Goal: Obtain resource: Obtain resource

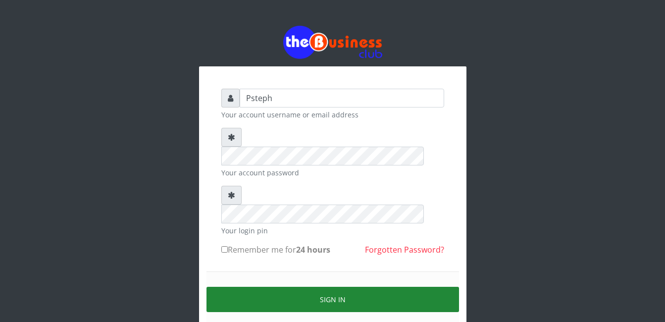
click at [343, 287] on button "Sign in" at bounding box center [333, 299] width 253 height 25
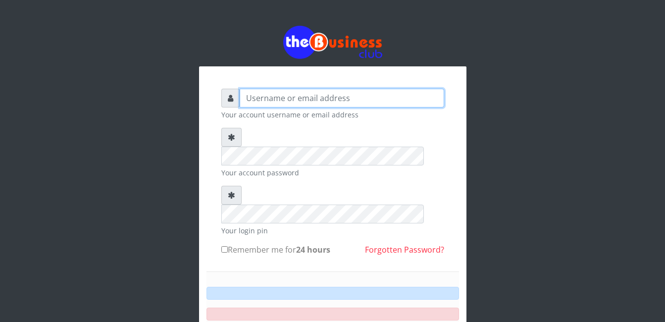
click at [270, 89] on input "text" at bounding box center [342, 98] width 205 height 19
click at [270, 73] on div "Your account username or email address Your account password Your login pin Rem…" at bounding box center [333, 238] width 268 height 344
click at [267, 98] on input "text" at bounding box center [342, 98] width 205 height 19
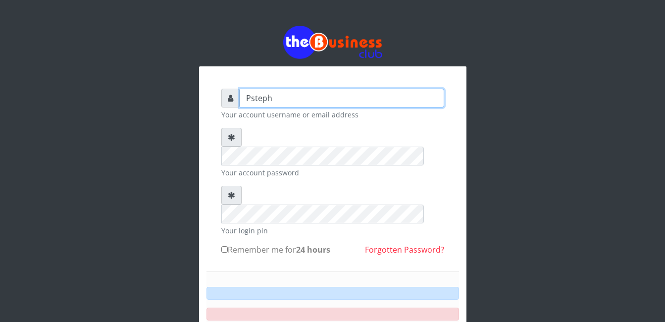
type input "Psteph"
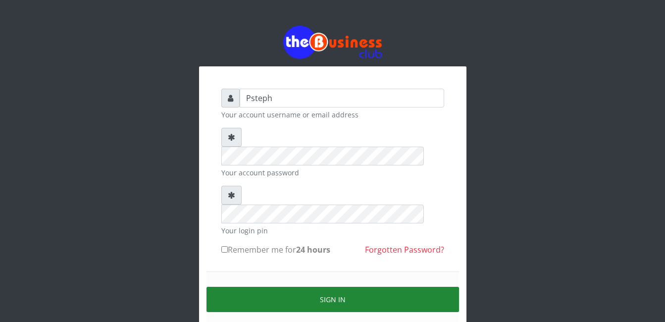
click at [379, 287] on button "Sign in" at bounding box center [333, 299] width 253 height 25
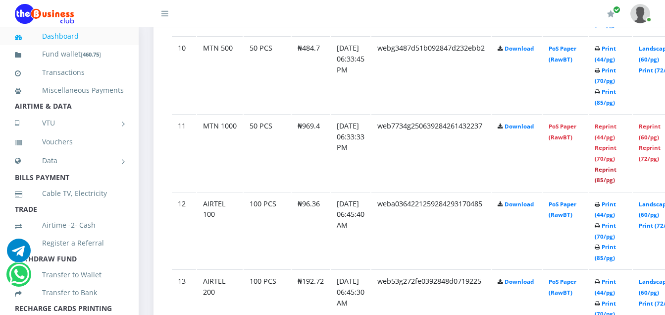
click at [617, 180] on link "Reprint (85/pg)" at bounding box center [606, 174] width 22 height 18
click at [616, 104] on link "Print (85/pg)" at bounding box center [605, 97] width 21 height 18
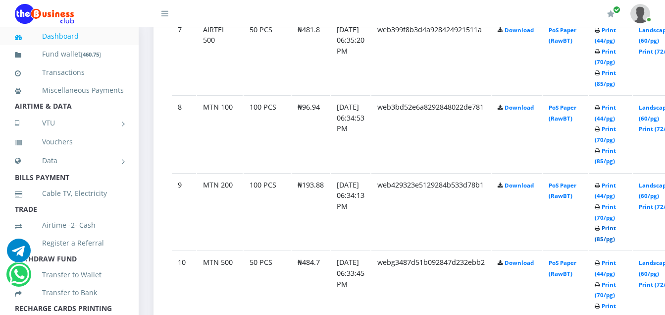
click at [616, 241] on link "Print (85/pg)" at bounding box center [605, 233] width 21 height 18
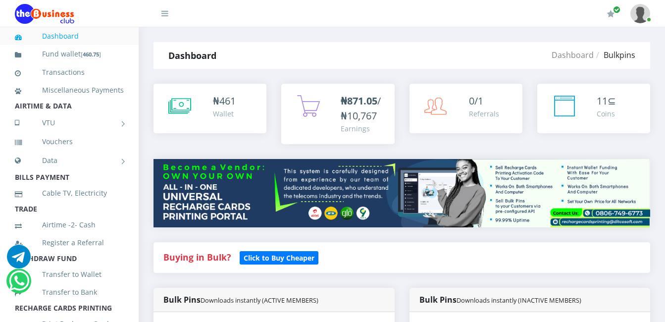
scroll to position [1074, 0]
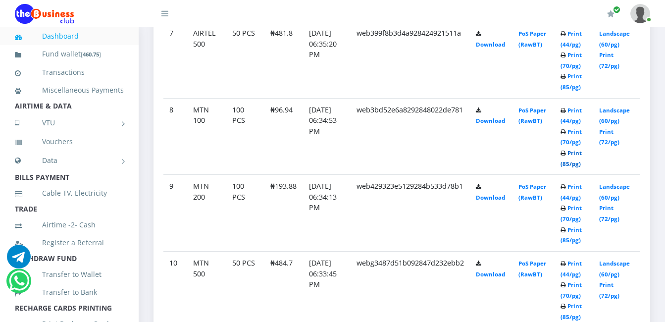
click at [572, 163] on link "Print (85/pg)" at bounding box center [571, 158] width 21 height 18
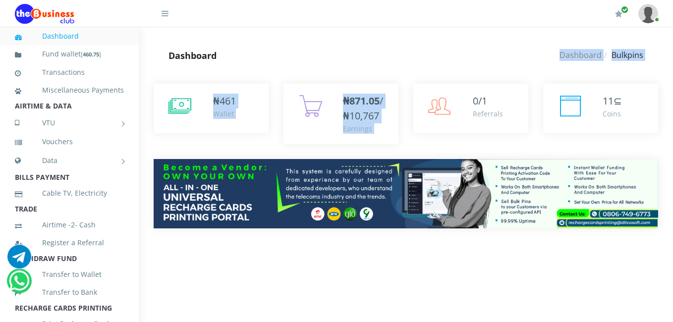
drag, startPoint x: 672, startPoint y: 66, endPoint x: 386, endPoint y: 106, distance: 288.7
click at [386, 27] on div "My Profile Settings Logout" at bounding box center [406, 27] width 534 height 0
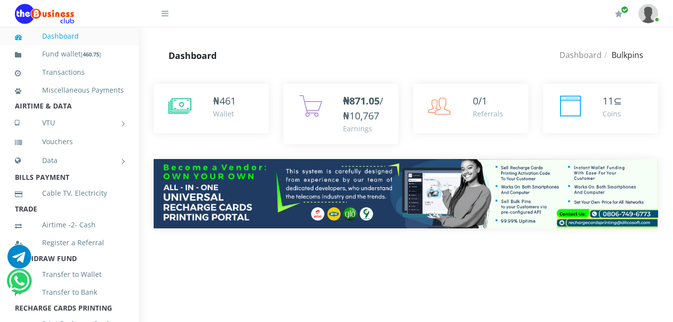
drag, startPoint x: 386, startPoint y: 106, endPoint x: 327, endPoint y: 60, distance: 74.8
click at [327, 60] on div "Dashboard Bulkpins" at bounding box center [490, 55] width 336 height 27
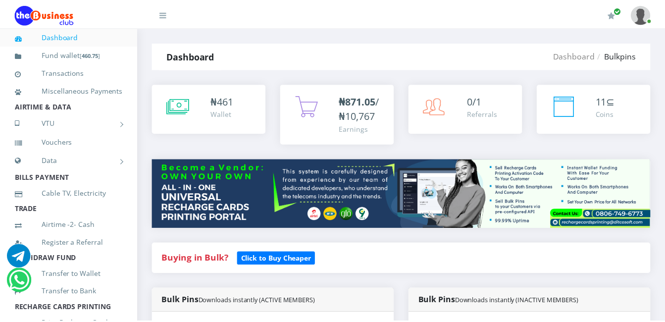
scroll to position [1074, 0]
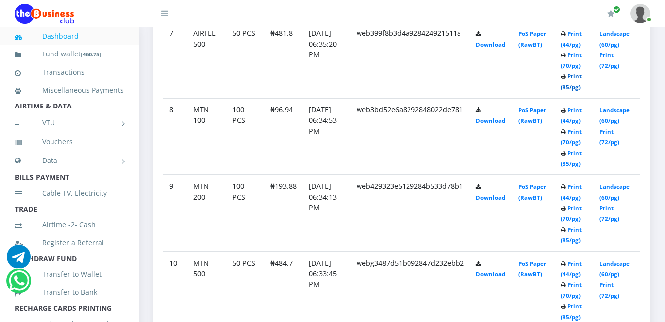
click at [578, 88] on link "Print (85/pg)" at bounding box center [571, 81] width 21 height 18
click at [572, 84] on link "Print (85/pg)" at bounding box center [571, 81] width 21 height 18
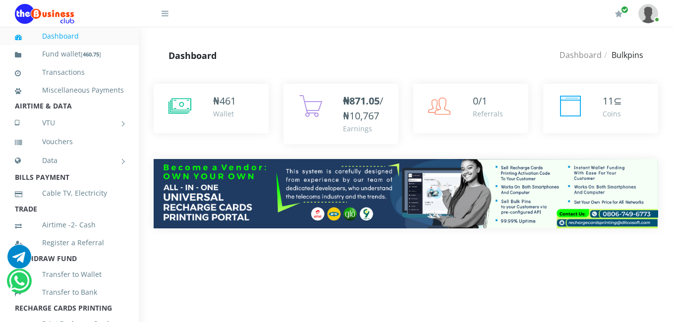
click at [333, 45] on div "Dashboard Bulkpins" at bounding box center [490, 55] width 336 height 27
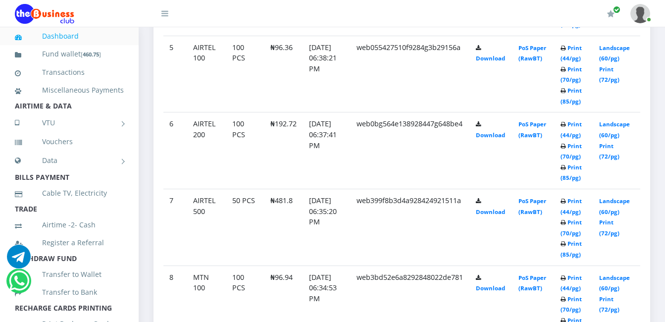
scroll to position [865, 0]
click at [574, 174] on link "Print (85/pg)" at bounding box center [571, 172] width 21 height 18
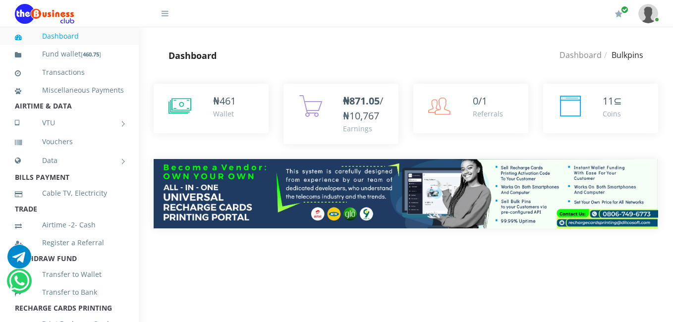
click at [273, 61] on div "Dashboard" at bounding box center [238, 55] width 168 height 27
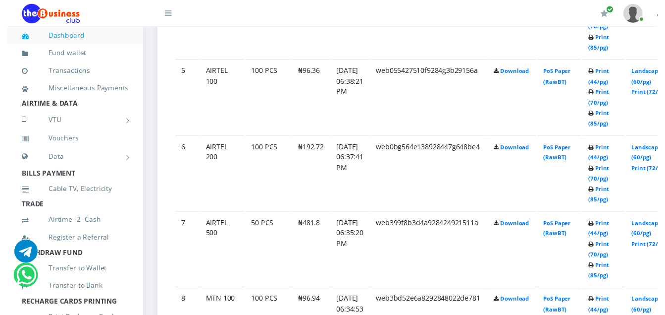
scroll to position [874, 0]
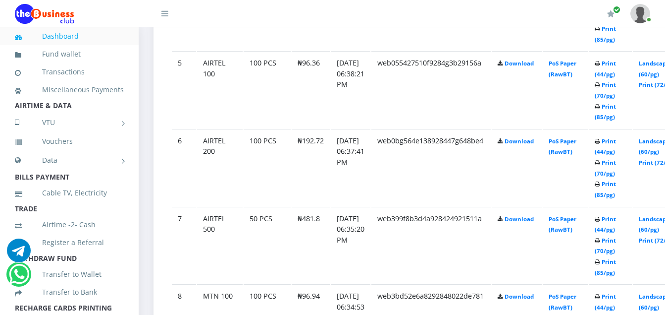
click at [616, 204] on td "Print (44/pg) Print (70/pg) Print (85/pg)" at bounding box center [610, 167] width 43 height 77
click at [615, 116] on link "Print (85/pg)" at bounding box center [605, 112] width 21 height 18
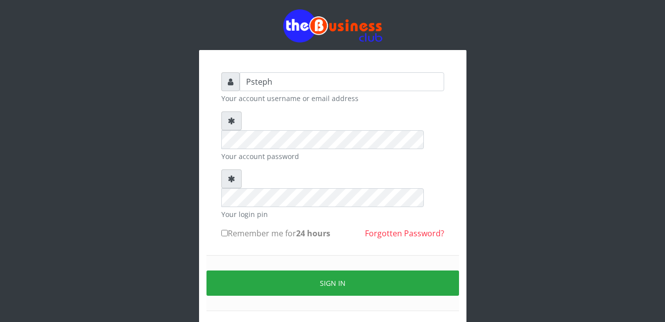
scroll to position [35, 0]
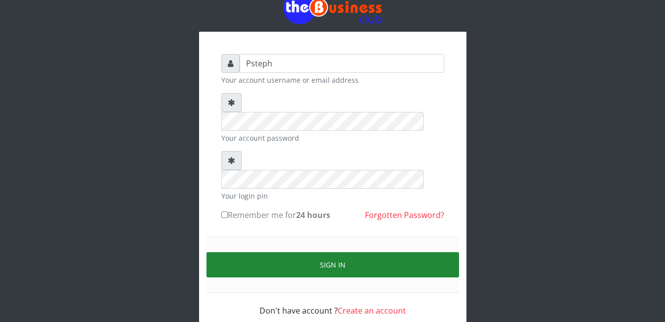
click at [331, 252] on button "Sign in" at bounding box center [333, 264] width 253 height 25
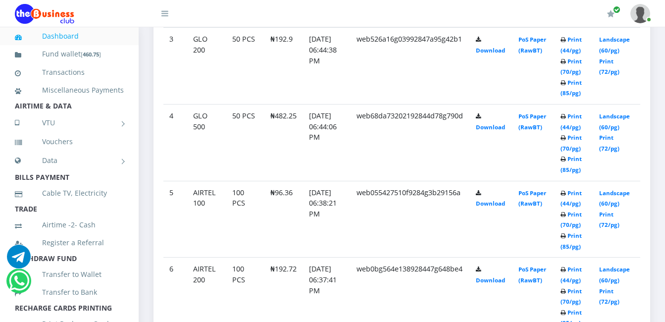
scroll to position [740, 0]
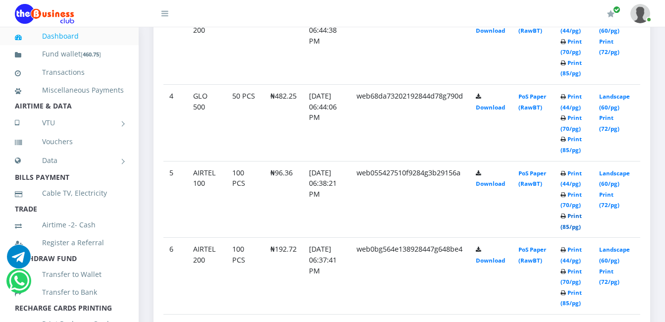
click at [573, 225] on link "Print (85/pg)" at bounding box center [571, 221] width 21 height 18
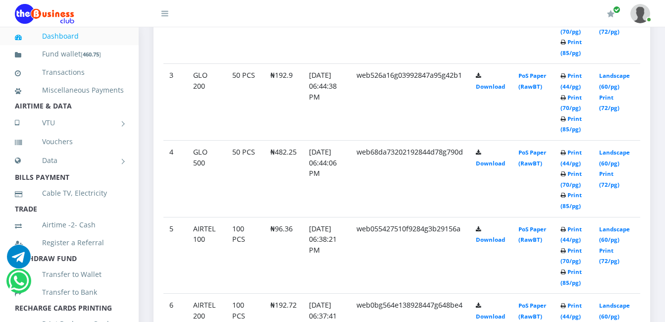
scroll to position [725, 0]
click at [574, 191] on link "Print (85/pg)" at bounding box center [571, 200] width 21 height 18
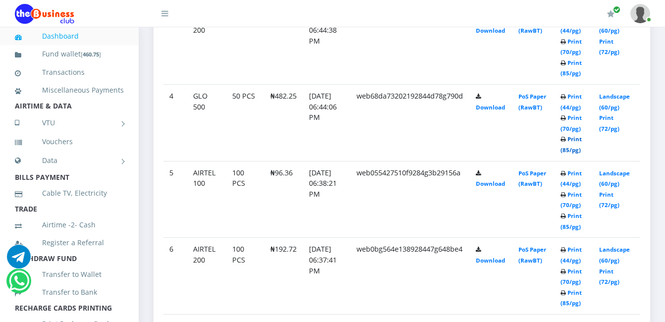
scroll to position [795, 0]
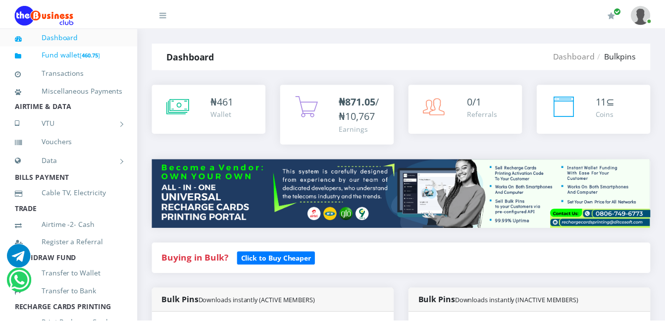
scroll to position [789, 0]
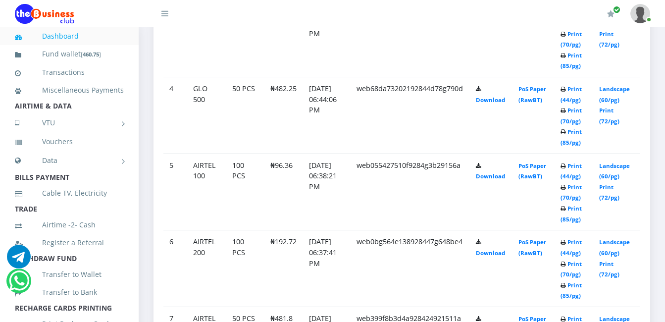
click at [365, 23] on div "My Profile Settings Logout" at bounding box center [419, 14] width 462 height 28
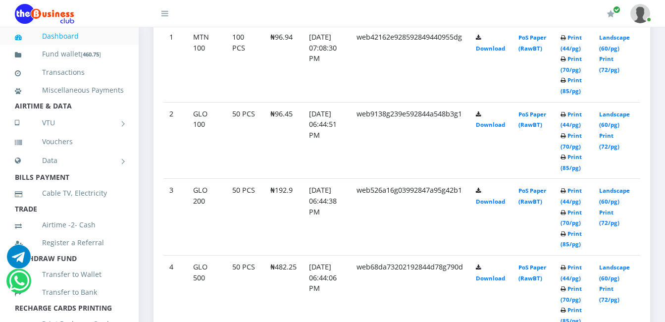
scroll to position [597, 0]
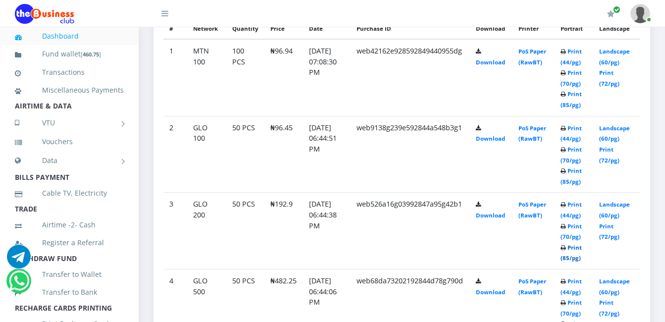
click at [573, 259] on link "Print (85/pg)" at bounding box center [571, 253] width 21 height 18
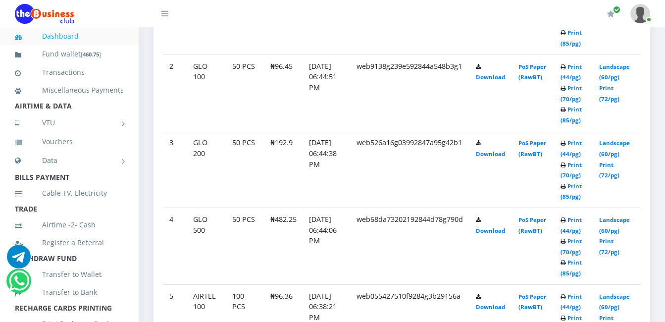
scroll to position [505, 0]
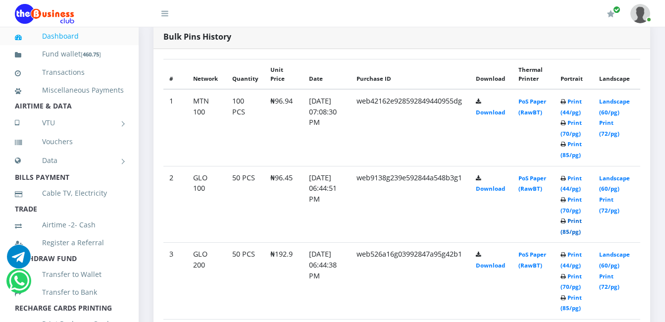
click at [576, 231] on link "Print (85/pg)" at bounding box center [571, 226] width 21 height 18
drag, startPoint x: 574, startPoint y: 232, endPoint x: 595, endPoint y: 238, distance: 22.0
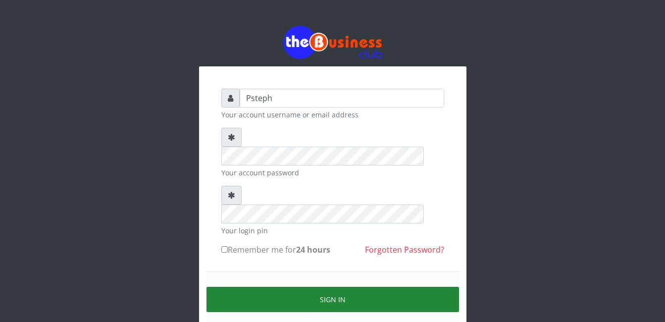
click at [323, 287] on button "Sign in" at bounding box center [333, 299] width 253 height 25
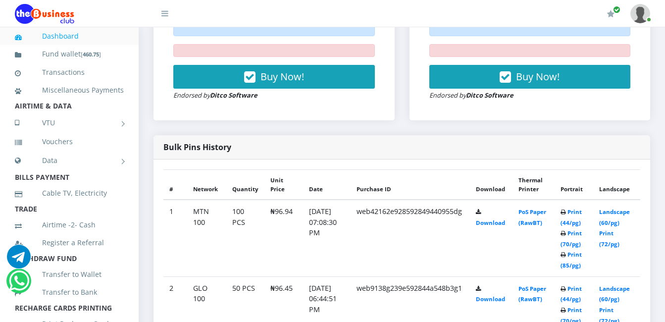
scroll to position [456, 0]
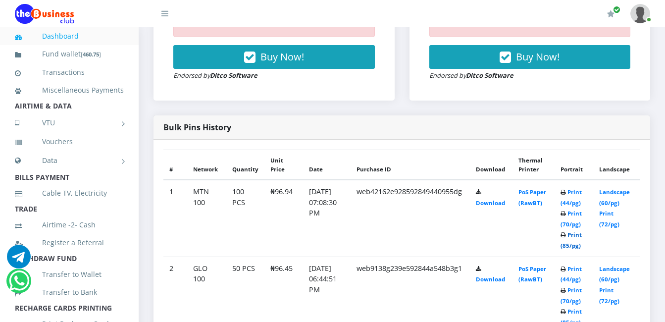
click at [574, 246] on link "Print (85/pg)" at bounding box center [571, 240] width 21 height 18
